Goal: Task Accomplishment & Management: Manage account settings

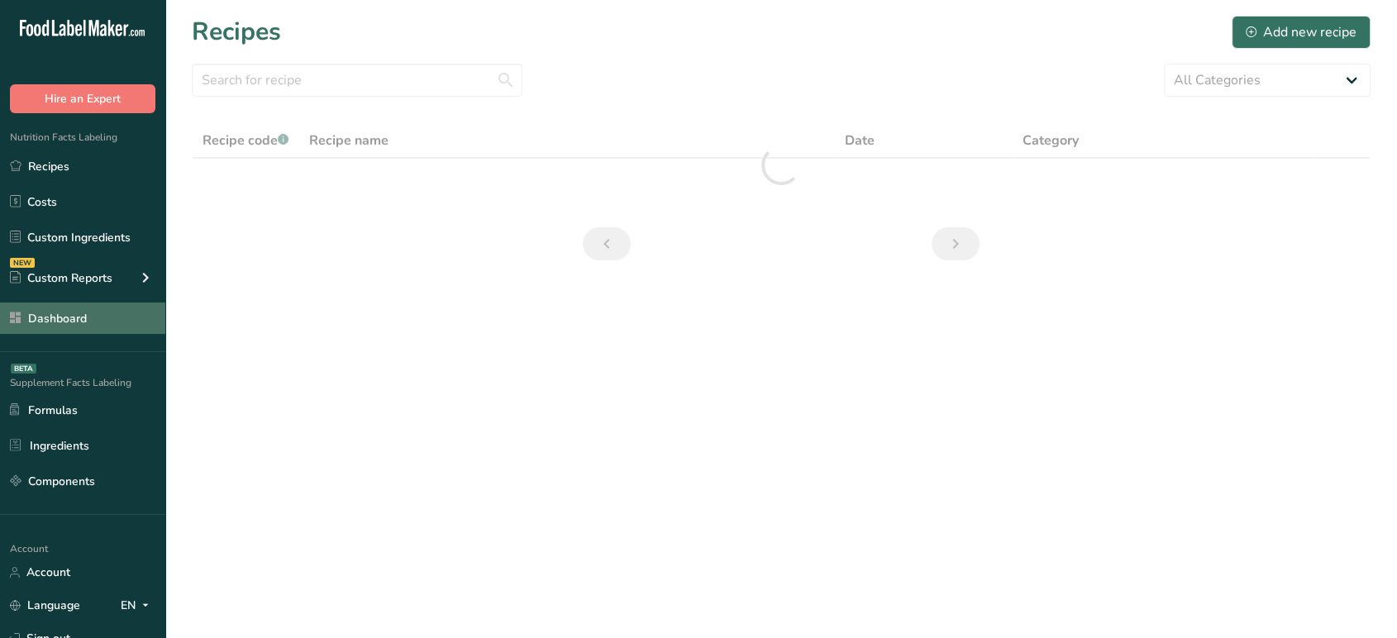
click at [109, 316] on link "Dashboard" at bounding box center [82, 318] width 165 height 31
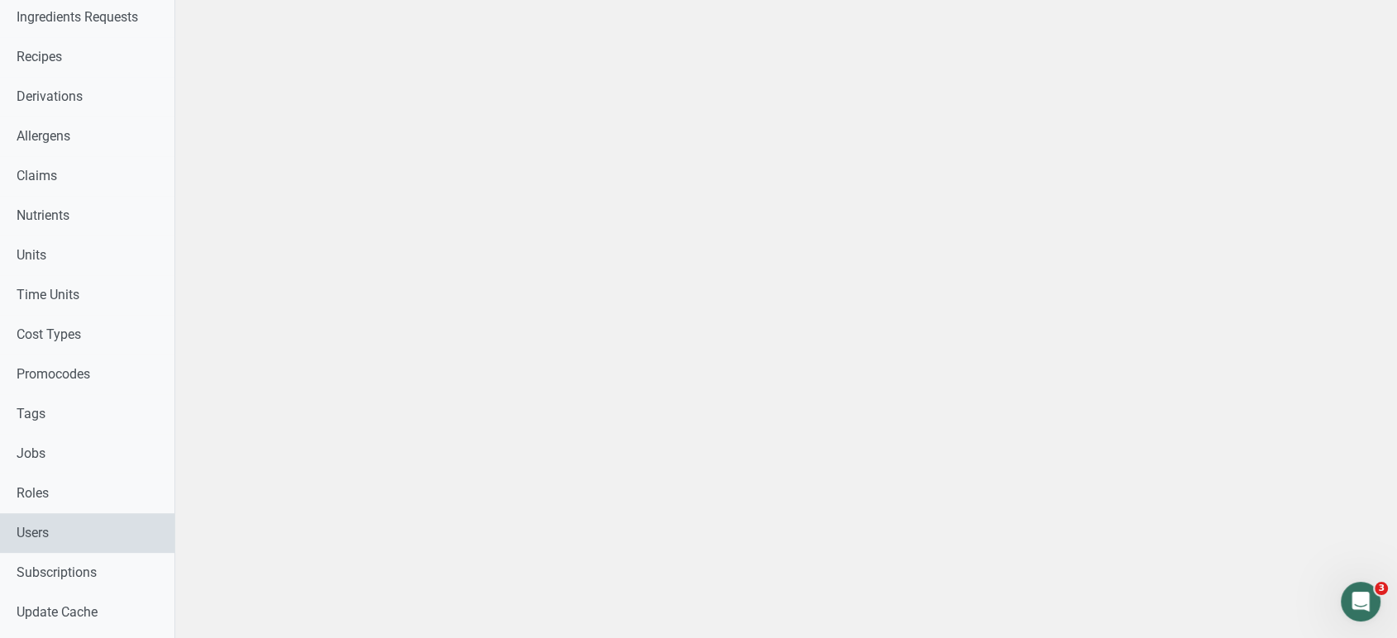
click at [93, 534] on link "Users" at bounding box center [87, 533] width 174 height 40
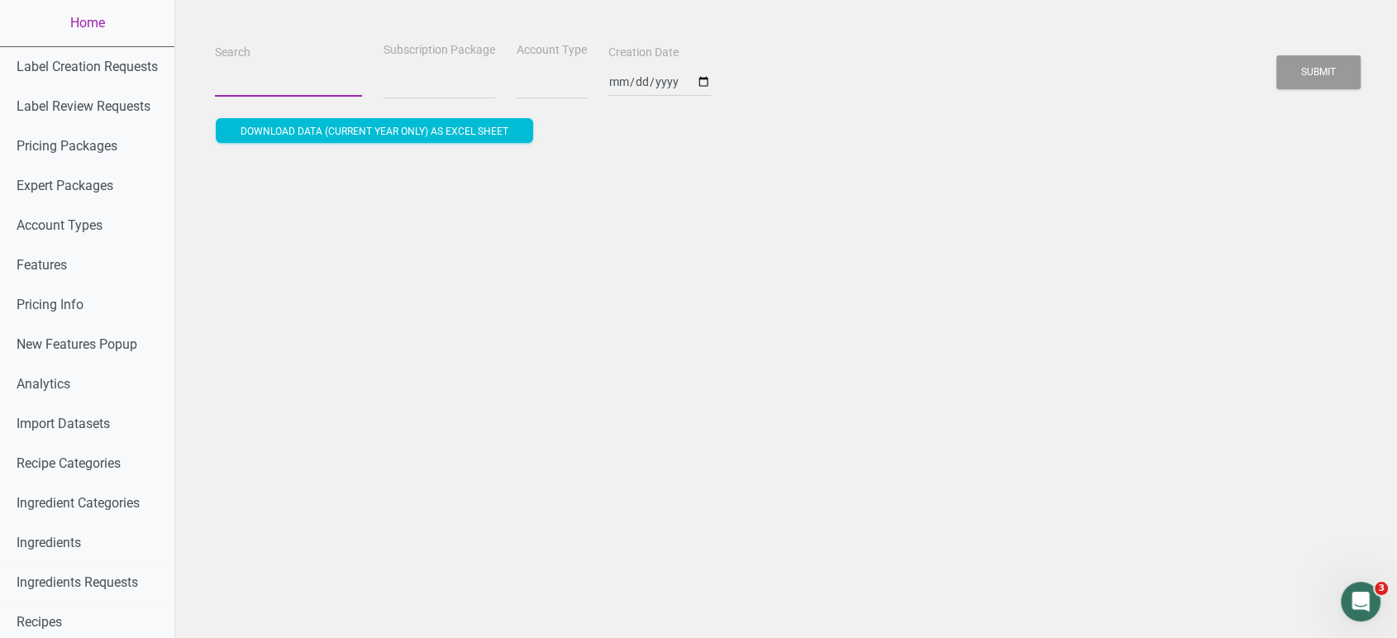
click at [286, 84] on input "Search" at bounding box center [288, 82] width 147 height 30
select select
type input "v"
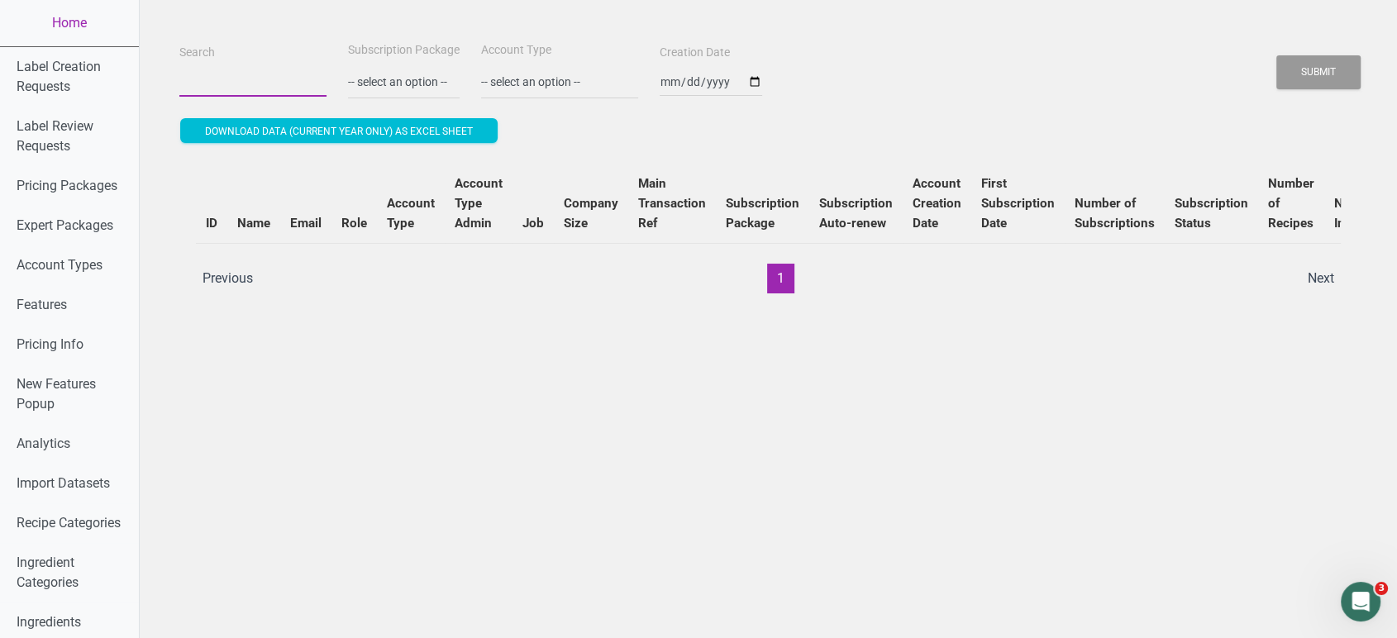
paste input "[EMAIL_ADDRESS][DOMAIN_NAME]"
type input "[EMAIL_ADDRESS][DOMAIN_NAME]"
click at [1276, 55] on button "Submit" at bounding box center [1318, 72] width 84 height 34
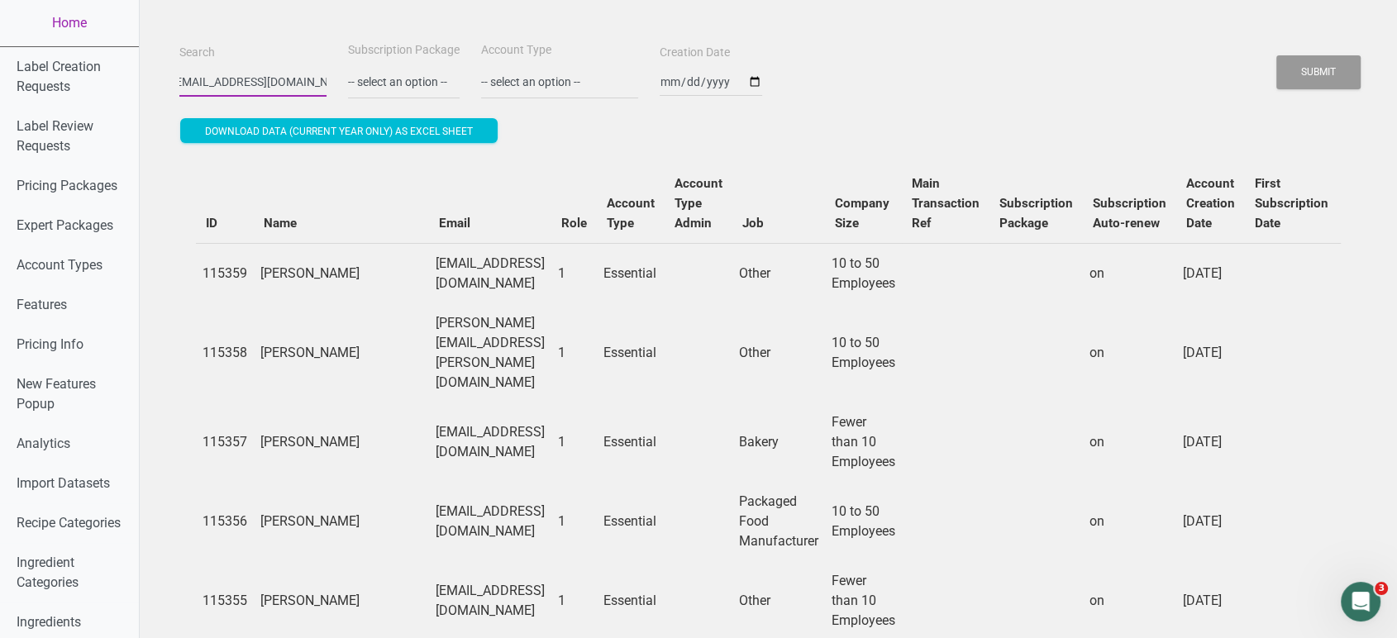
click at [1276, 55] on button "Submit" at bounding box center [1318, 72] width 84 height 34
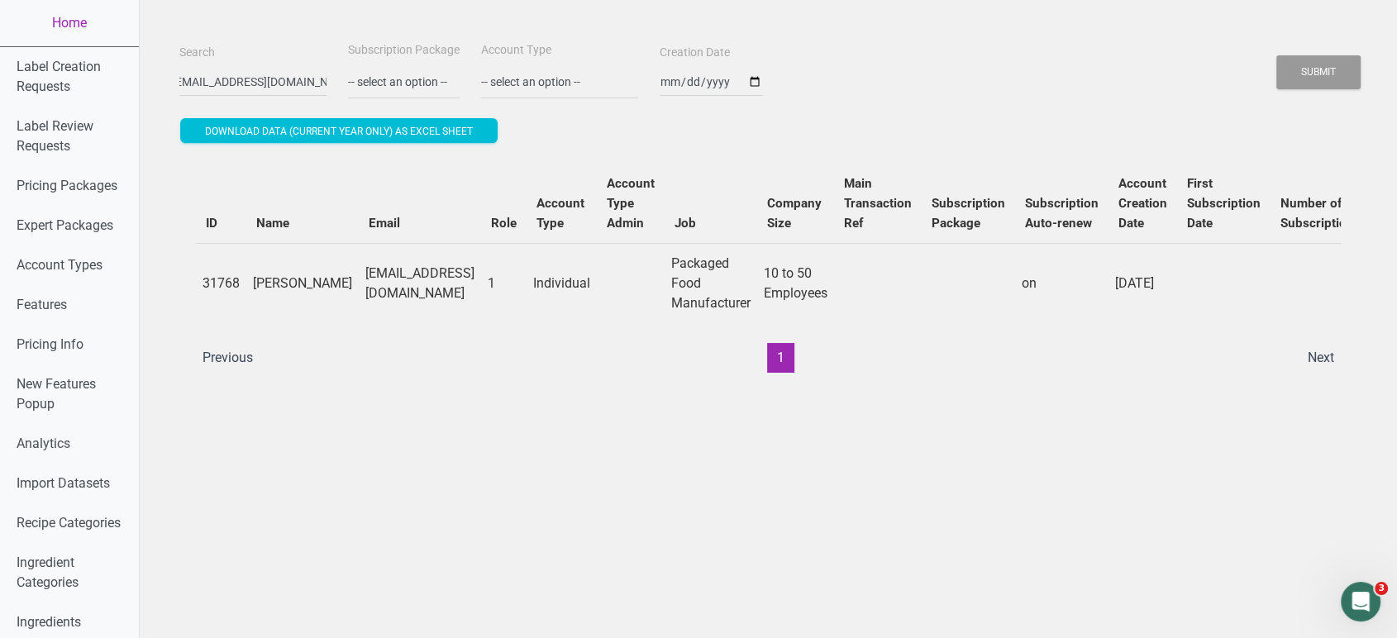
scroll to position [0, 0]
click at [27, 10] on link "Home" at bounding box center [69, 23] width 139 height 46
